Goal: Information Seeking & Learning: Check status

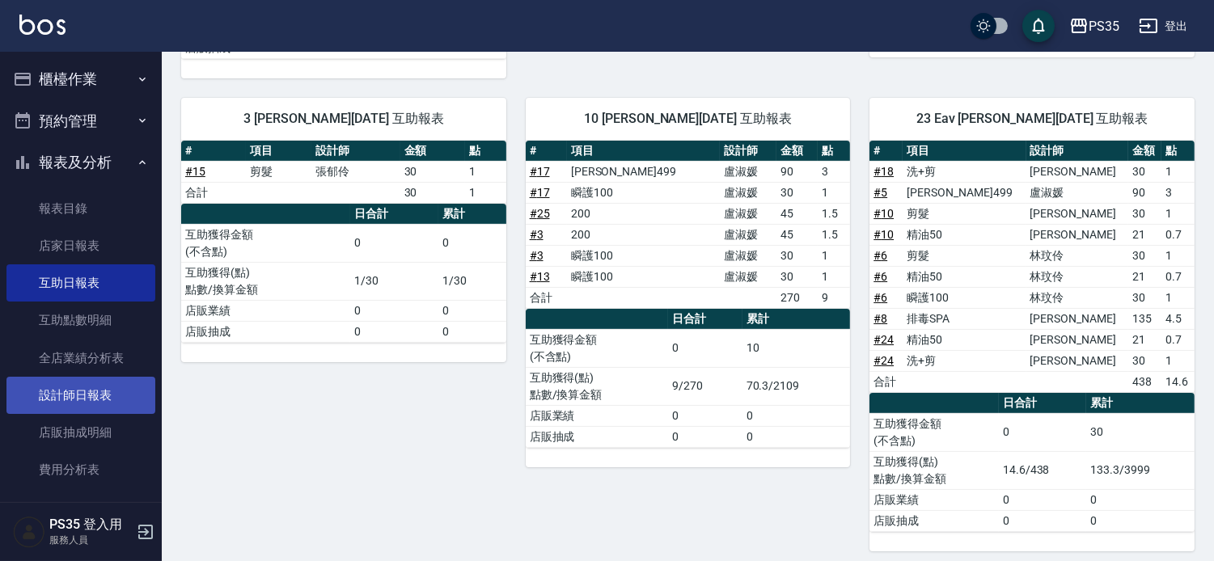
scroll to position [635, 0]
click at [91, 402] on link "設計師日報表" at bounding box center [80, 395] width 149 height 37
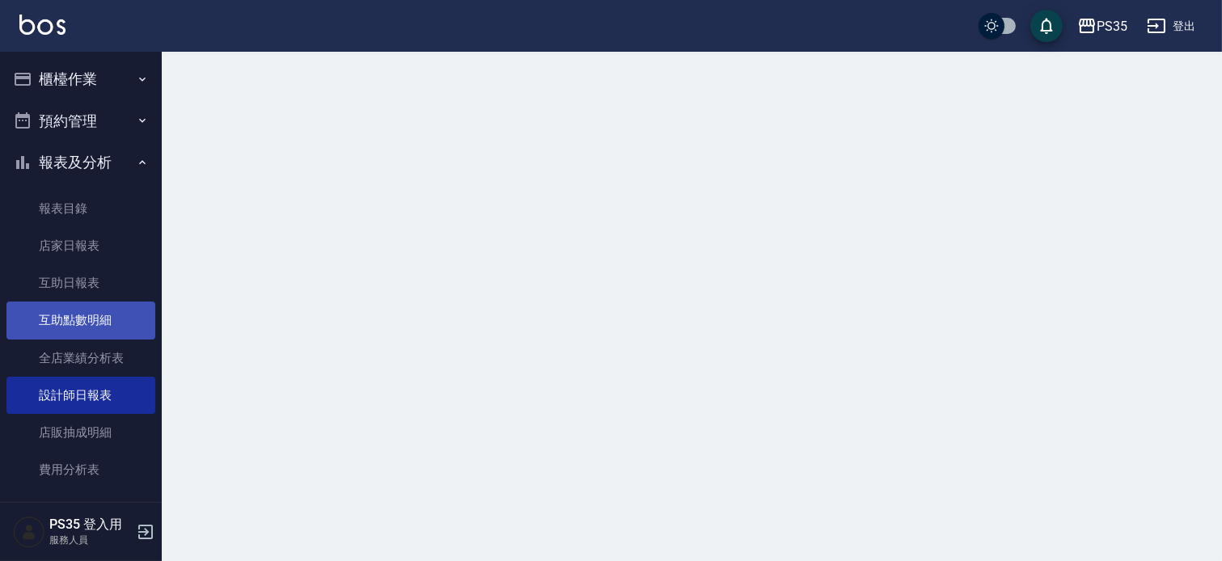
click at [111, 319] on link "互助點數明細" at bounding box center [80, 320] width 149 height 37
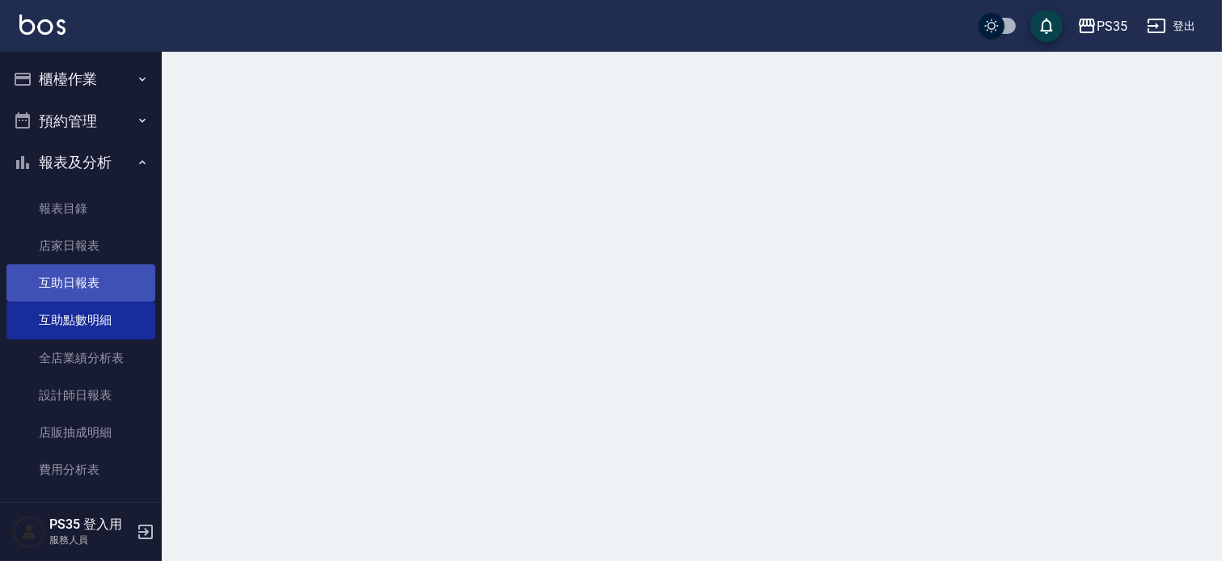
click at [127, 267] on link "互助日報表" at bounding box center [80, 283] width 149 height 37
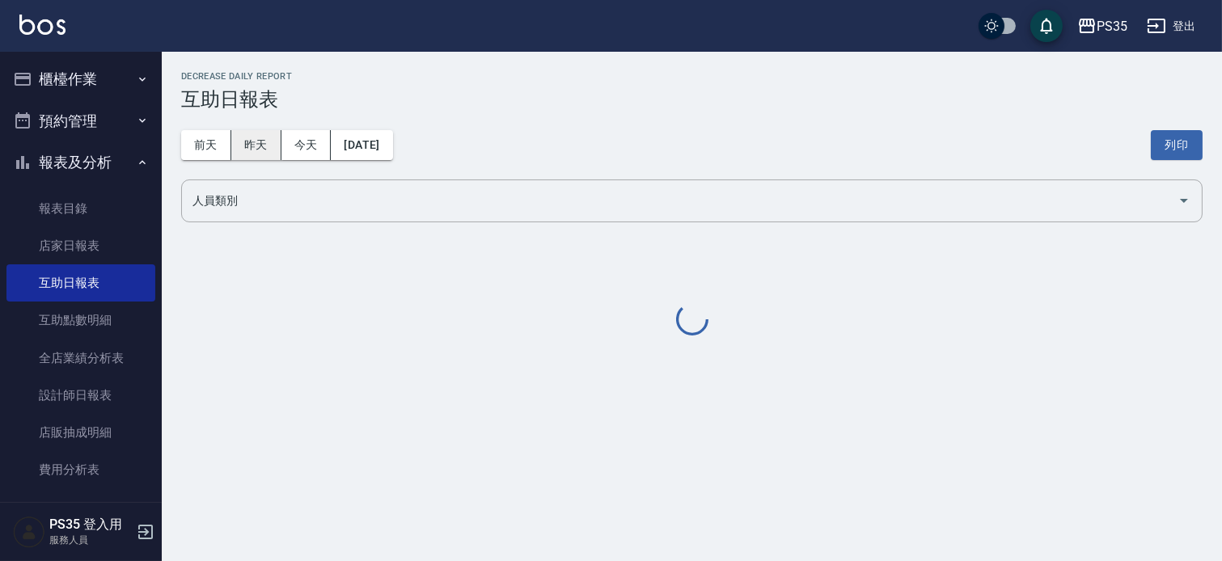
click at [261, 152] on button "昨天" at bounding box center [256, 145] width 50 height 30
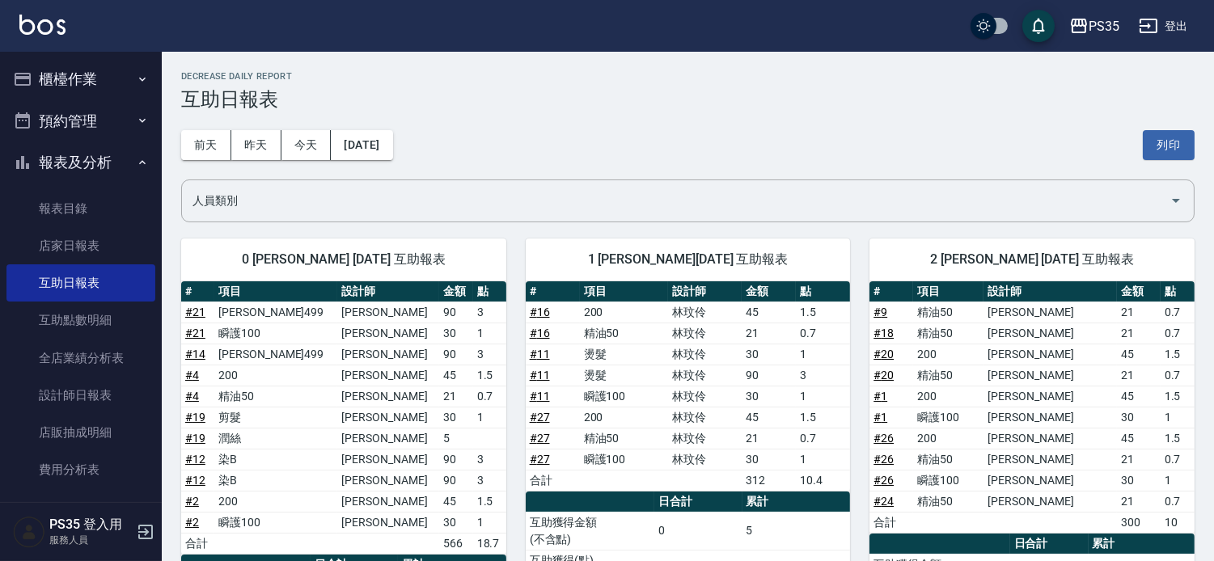
drag, startPoint x: 1174, startPoint y: 502, endPoint x: 891, endPoint y: 456, distance: 285.9
click at [1143, 502] on tr "# 24 精油50 [PERSON_NAME] 21 0.7" at bounding box center [1032, 501] width 325 height 21
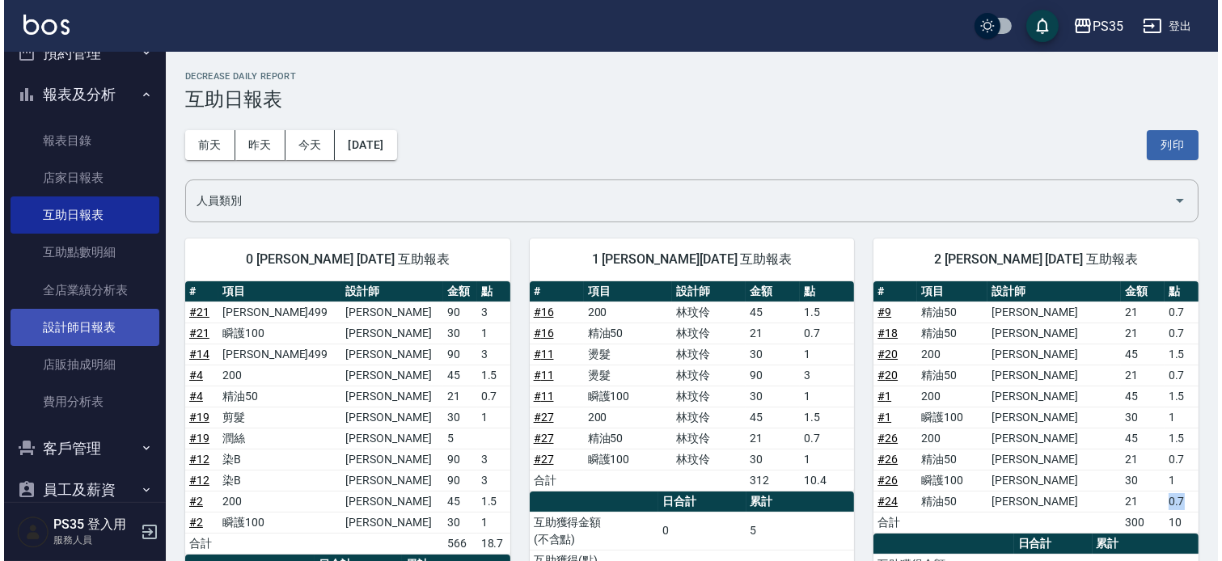
scroll to position [136, 0]
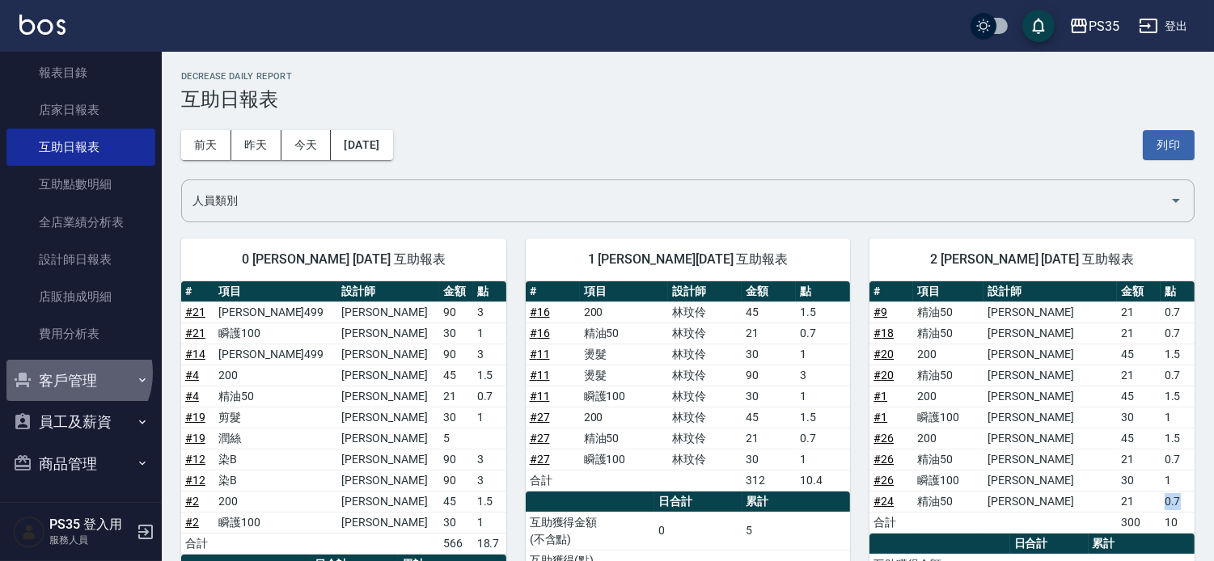
click at [73, 373] on button "客戶管理" at bounding box center [80, 381] width 149 height 42
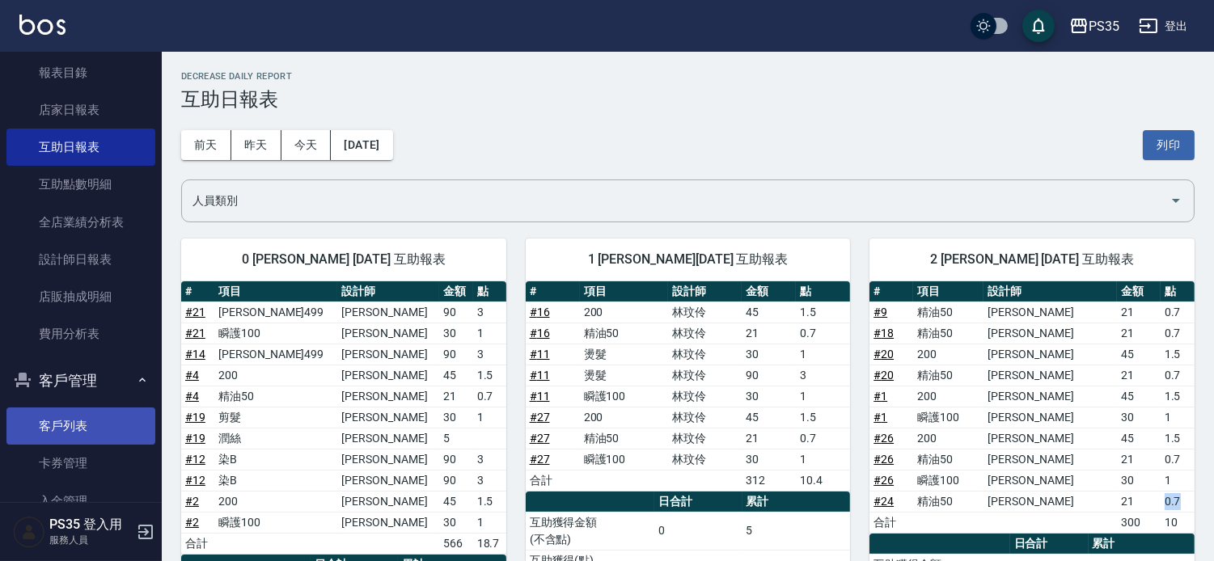
click at [71, 424] on link "客戶列表" at bounding box center [80, 426] width 149 height 37
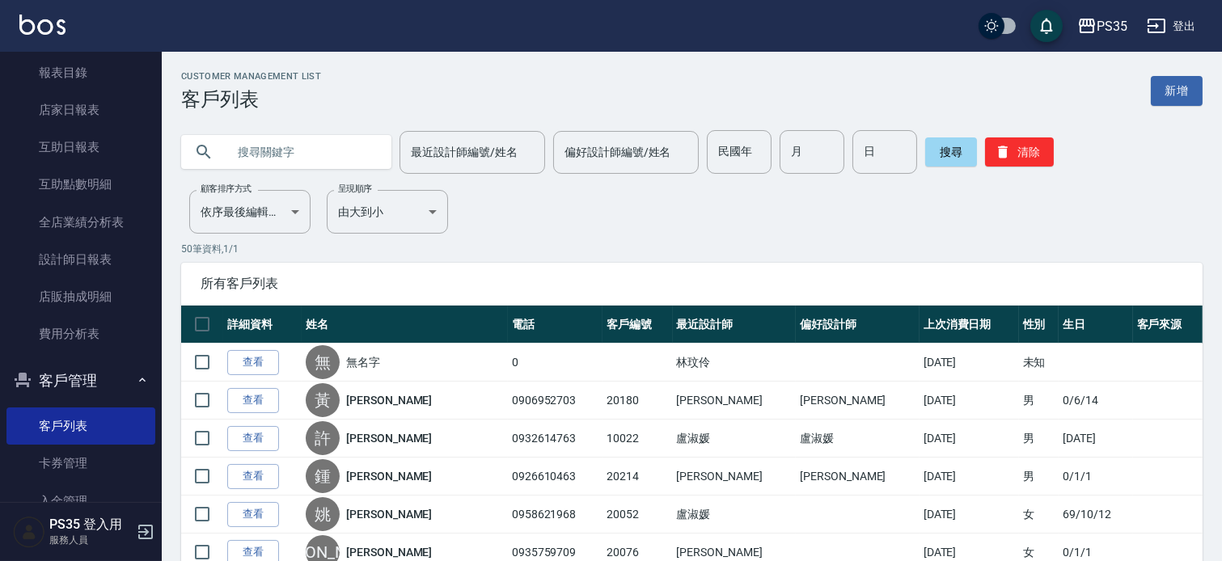
click at [346, 154] on input "text" at bounding box center [302, 152] width 152 height 44
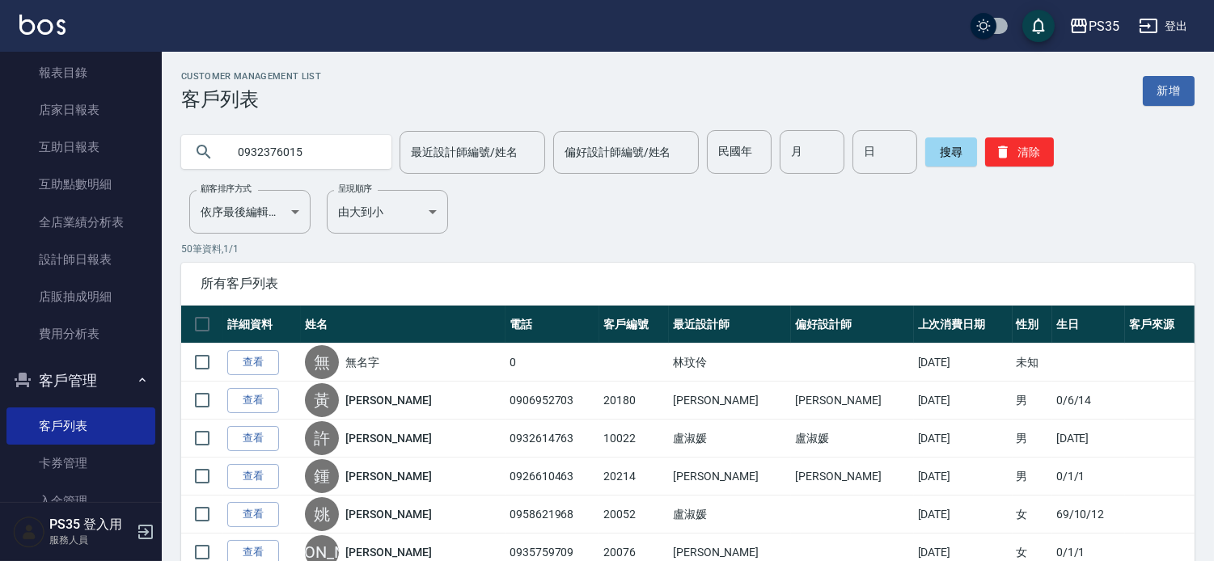
type input "0932376015"
